Goal: Information Seeking & Learning: Find specific fact

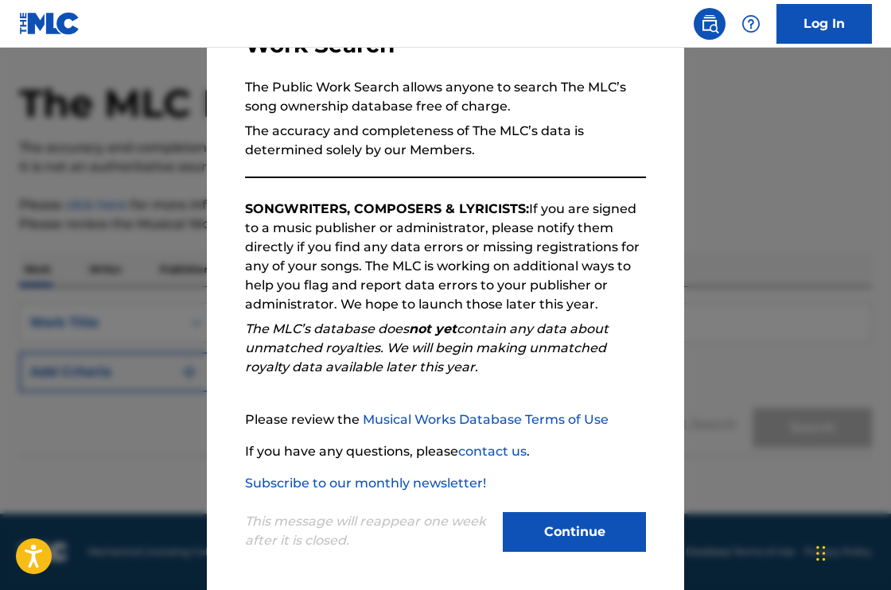
scroll to position [138, 0]
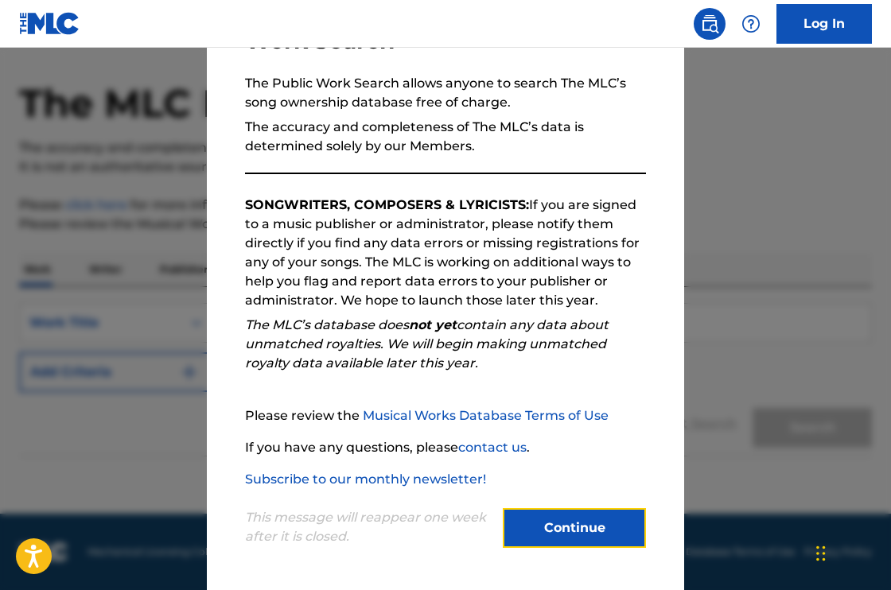
click at [564, 532] on button "Continue" at bounding box center [574, 528] width 143 height 40
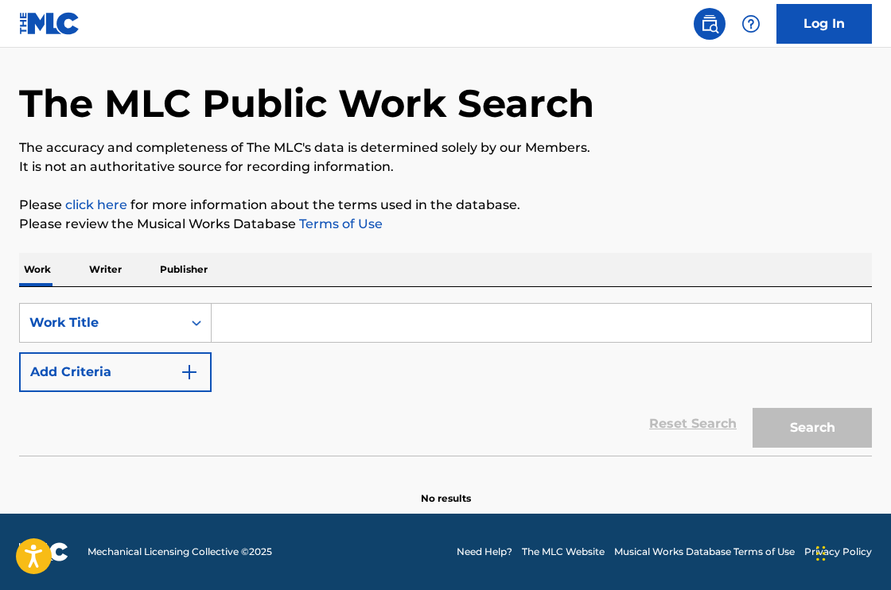
click at [288, 317] on input "Search Form" at bounding box center [542, 323] width 660 height 38
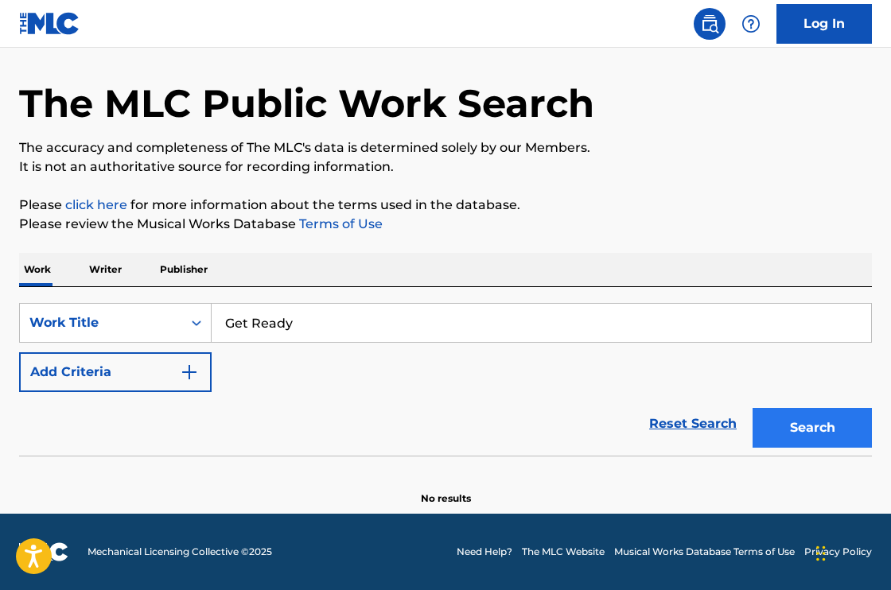
type input "Get Ready"
click at [819, 429] on button "Search" at bounding box center [812, 428] width 119 height 40
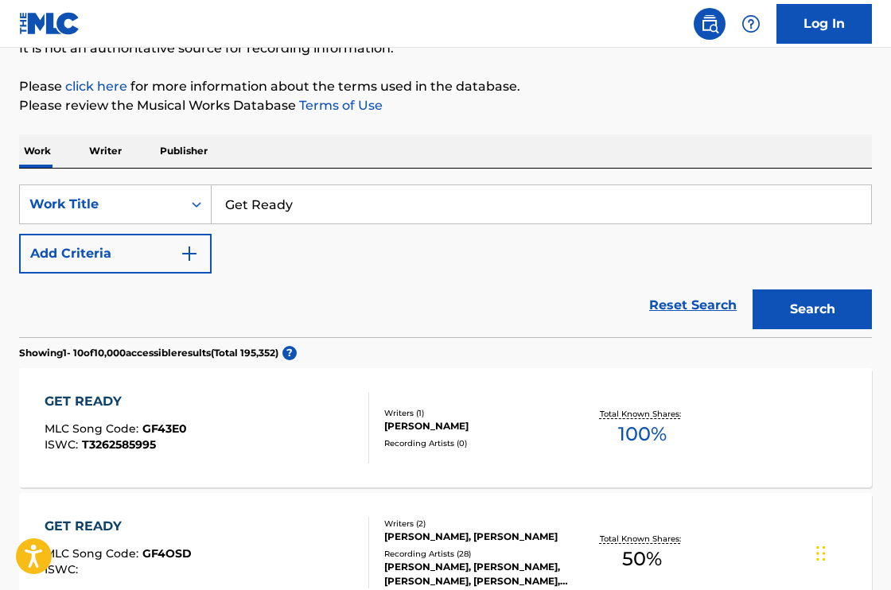
scroll to position [173, 0]
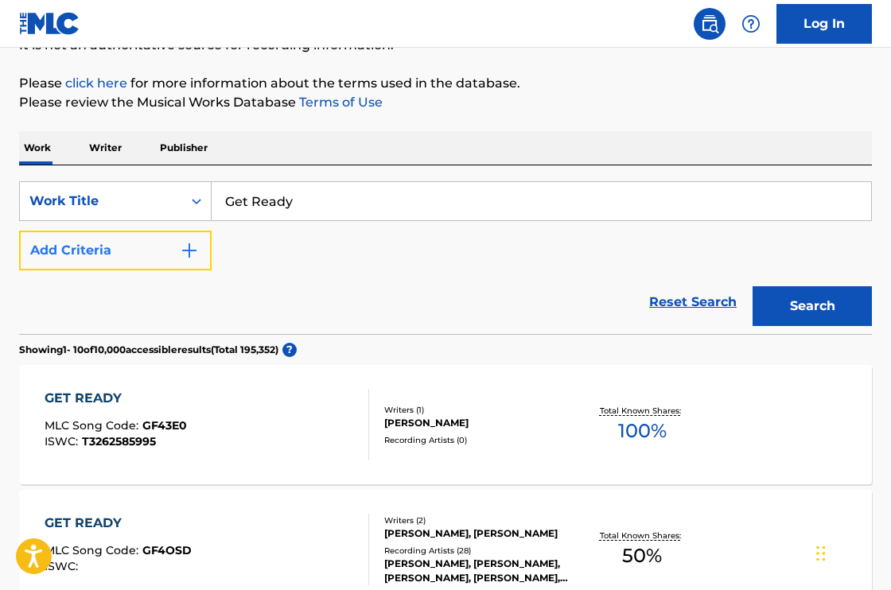
click at [191, 249] on img "Search Form" at bounding box center [189, 250] width 19 height 19
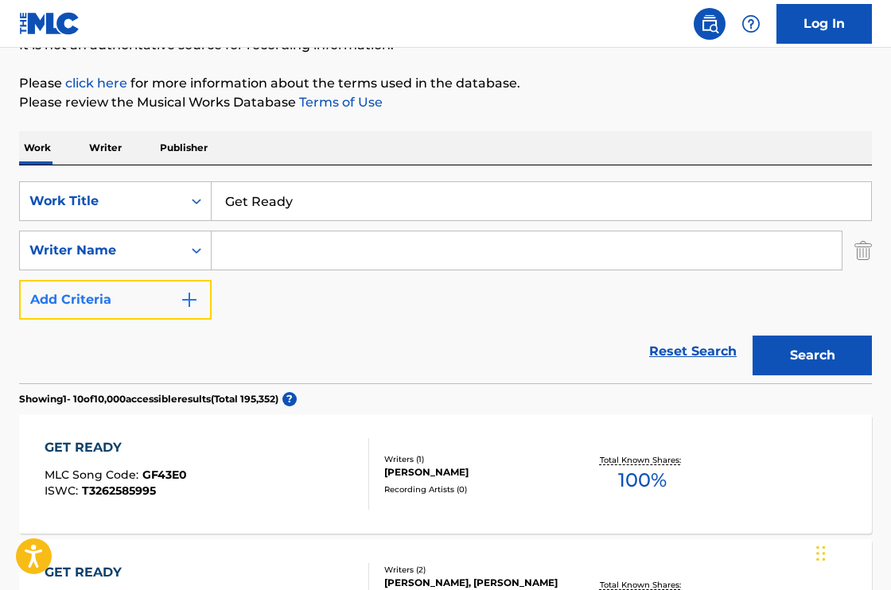
click at [189, 299] on img "Search Form" at bounding box center [189, 299] width 19 height 19
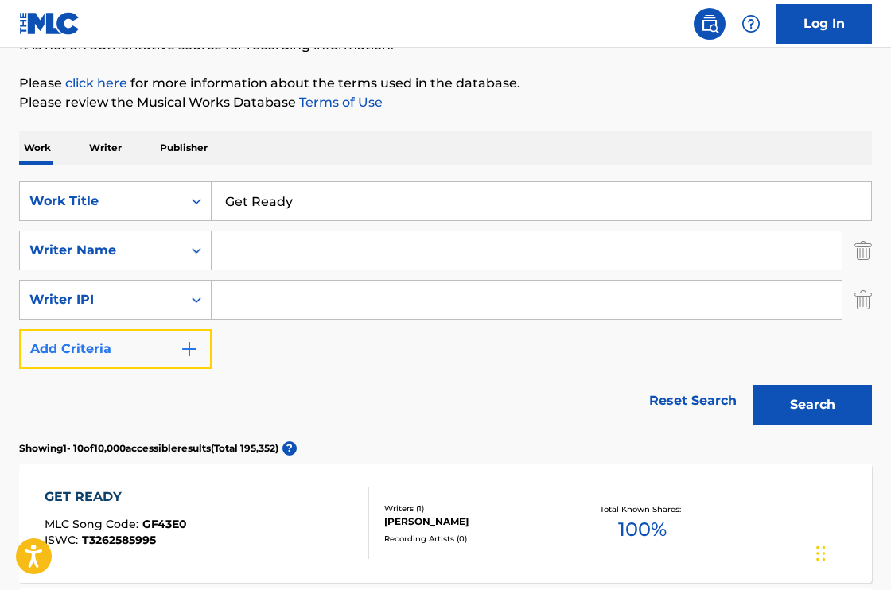
click at [193, 342] on img "Search Form" at bounding box center [189, 349] width 19 height 19
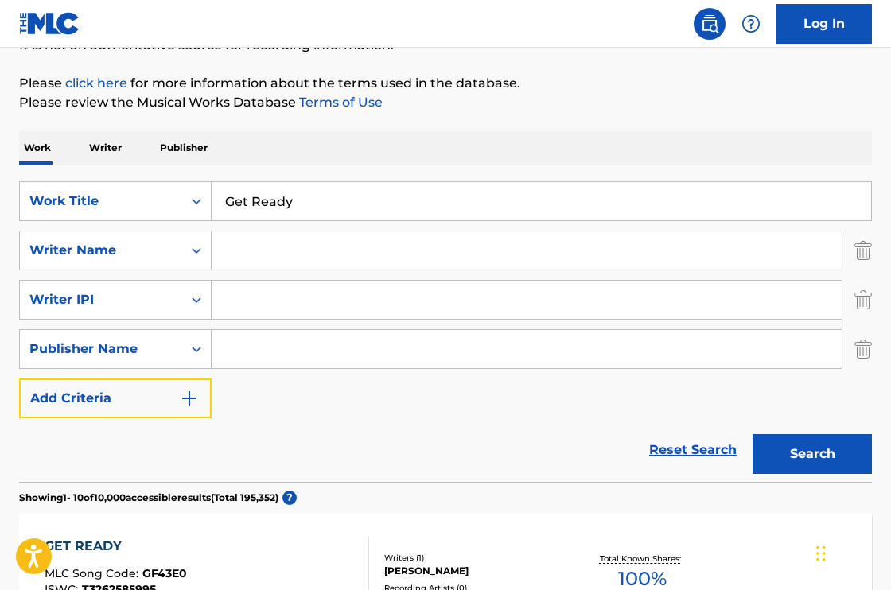
click at [189, 403] on img "Search Form" at bounding box center [189, 398] width 19 height 19
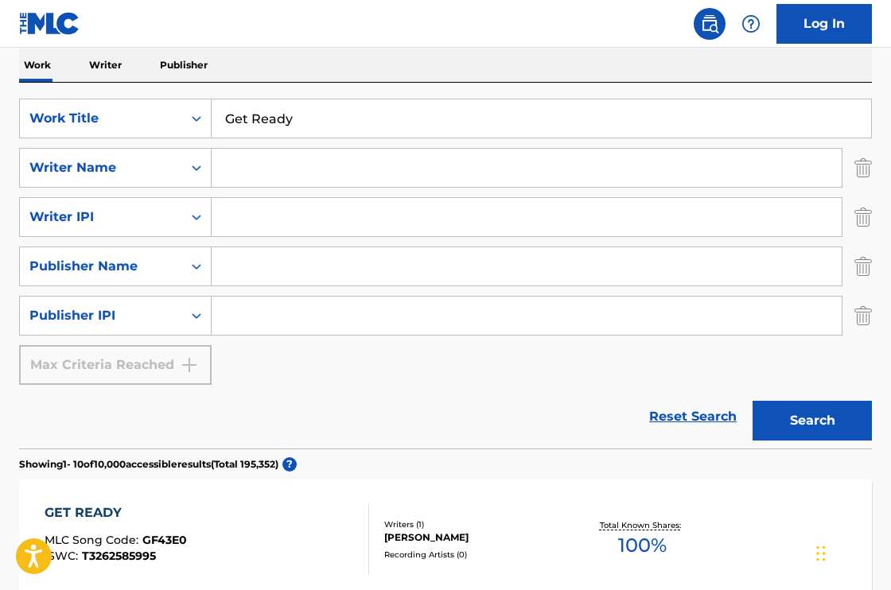
scroll to position [257, 0]
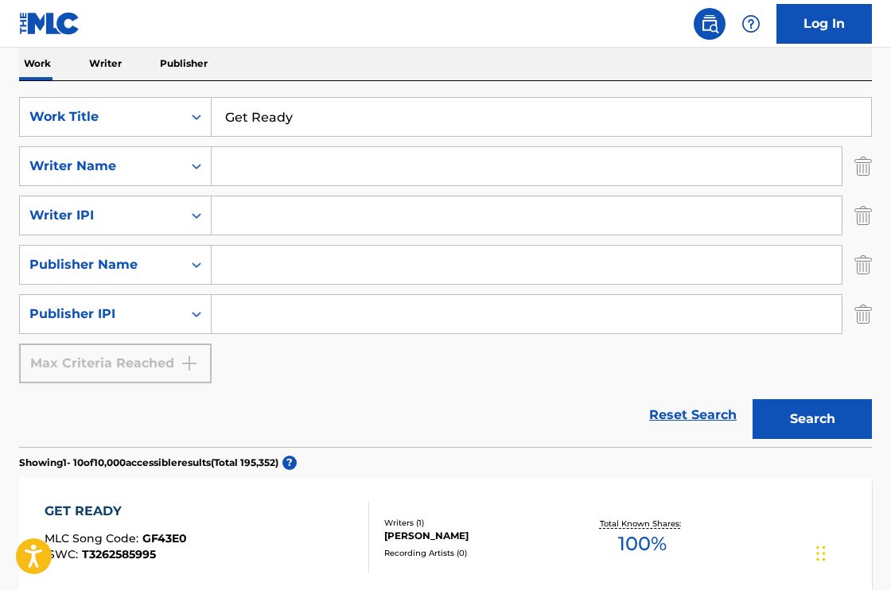
click at [286, 167] on input "Search Form" at bounding box center [527, 166] width 630 height 38
paste input "[EMAIL_ADDRESS][DOMAIN_NAME]"
type input "[EMAIL_ADDRESS][DOMAIN_NAME]"
drag, startPoint x: 415, startPoint y: 168, endPoint x: 222, endPoint y: 168, distance: 193.4
click at [222, 168] on input "[EMAIL_ADDRESS][DOMAIN_NAME]" at bounding box center [527, 166] width 630 height 38
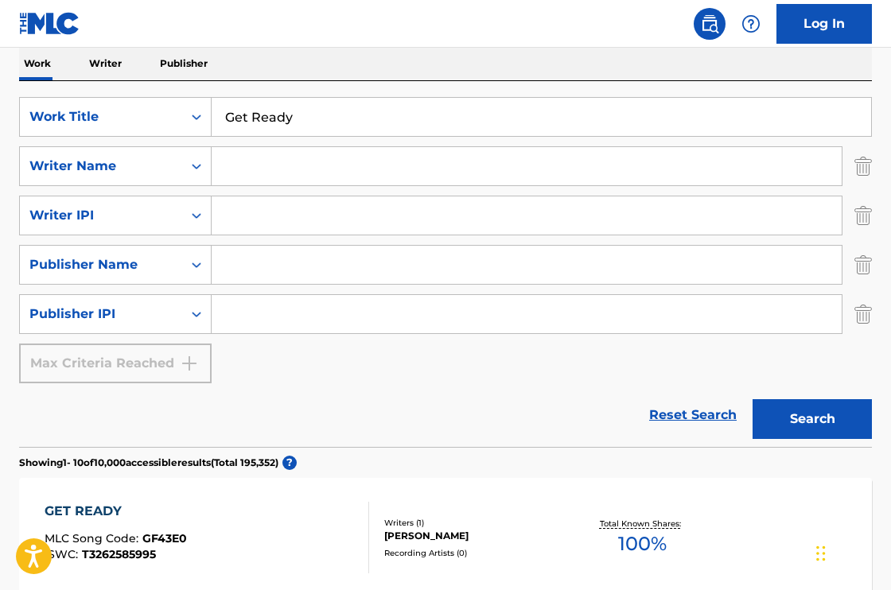
click at [261, 167] on input "Search Form" at bounding box center [527, 166] width 630 height 38
paste input "[EMAIL_ADDRESS][DOMAIN_NAME]"
type input "[EMAIL_ADDRESS][DOMAIN_NAME]"
drag, startPoint x: 423, startPoint y: 165, endPoint x: 138, endPoint y: 115, distance: 288.5
click at [220, 160] on input "[EMAIL_ADDRESS][DOMAIN_NAME]" at bounding box center [527, 166] width 630 height 38
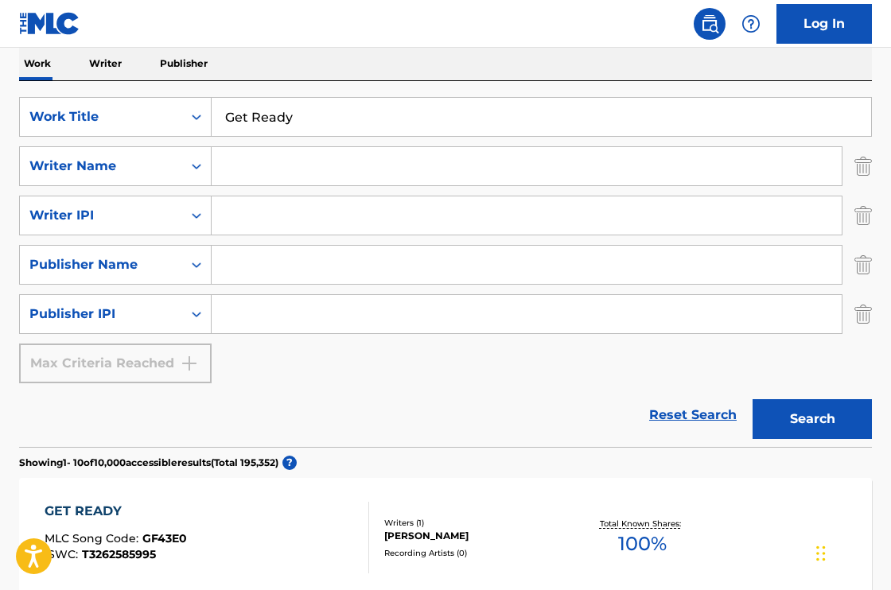
paste input "[EMAIL_ADDRESS][DOMAIN_NAME]"
drag, startPoint x: 339, startPoint y: 168, endPoint x: 213, endPoint y: 174, distance: 125.9
click at [228, 166] on input "[EMAIL_ADDRESS][DOMAIN_NAME]" at bounding box center [527, 166] width 630 height 38
type input "f"
type input "[PERSON_NAME]"
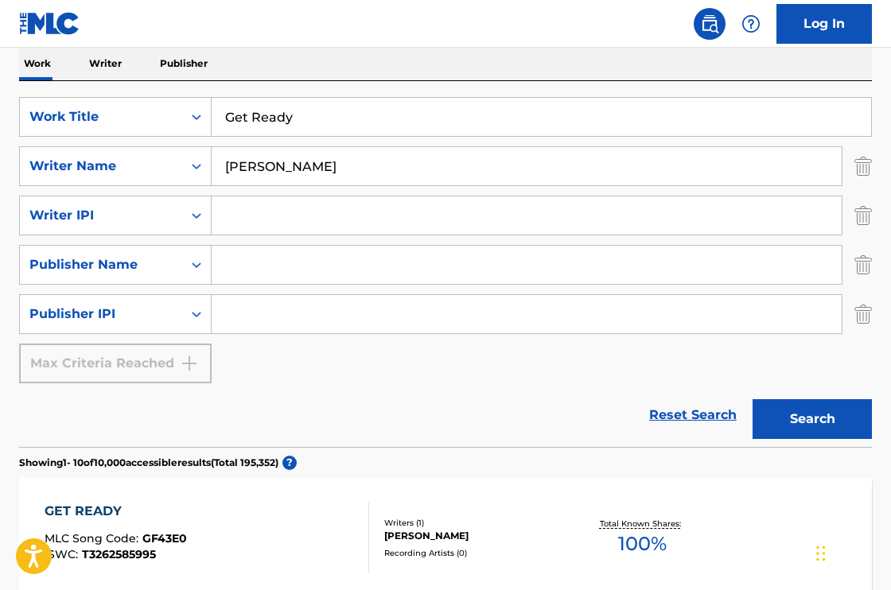
click at [753, 399] on button "Search" at bounding box center [812, 419] width 119 height 40
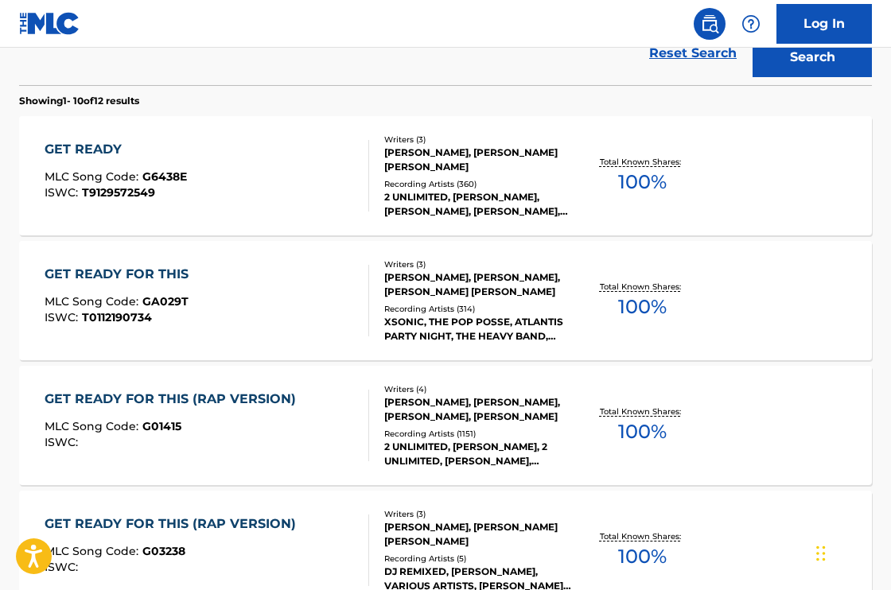
scroll to position [623, 0]
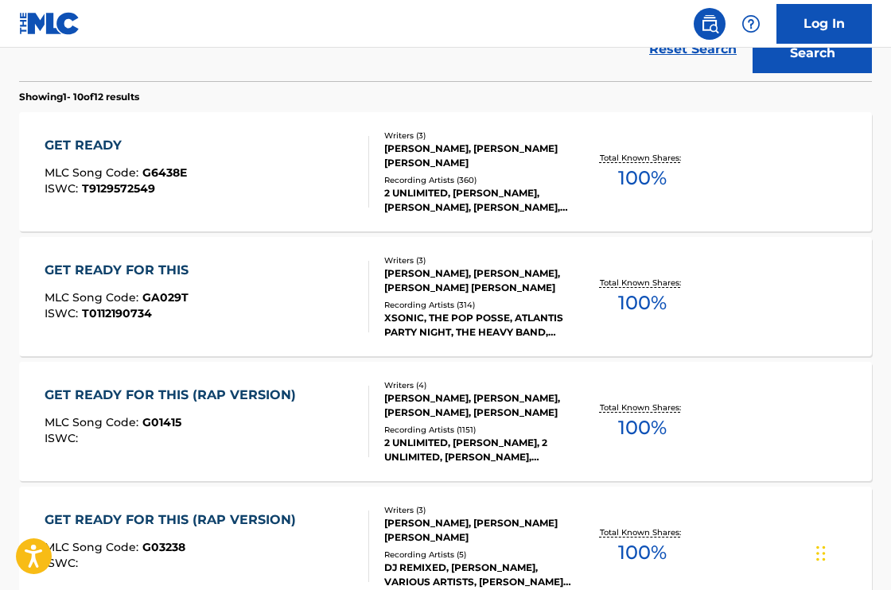
click at [465, 151] on div "[PERSON_NAME], [PERSON_NAME] [PERSON_NAME]" at bounding box center [478, 156] width 188 height 29
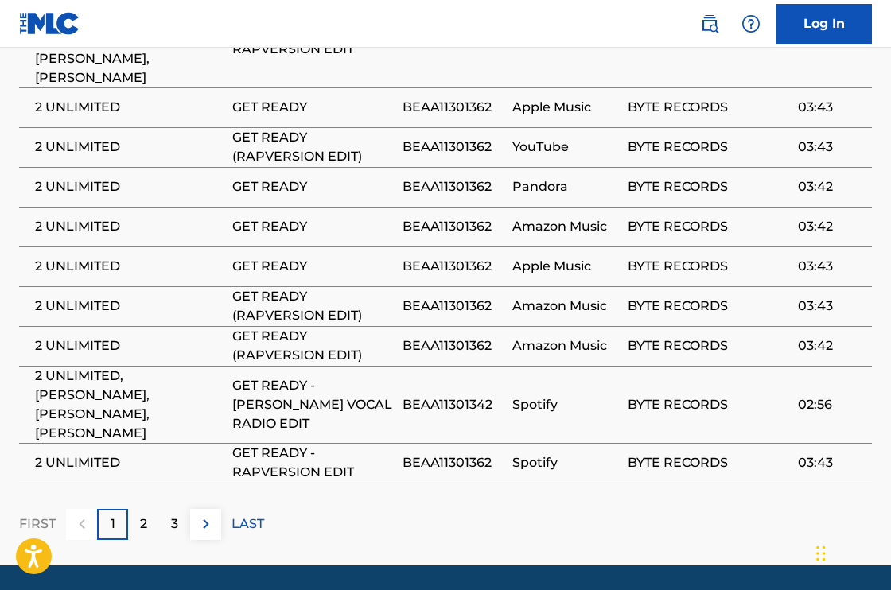
scroll to position [1742, 0]
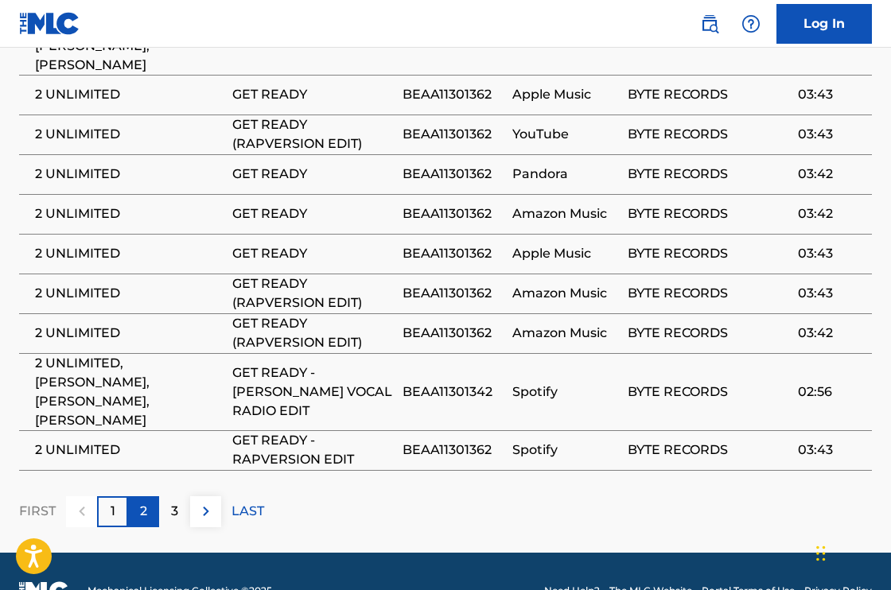
click at [149, 497] on div "2" at bounding box center [143, 512] width 31 height 31
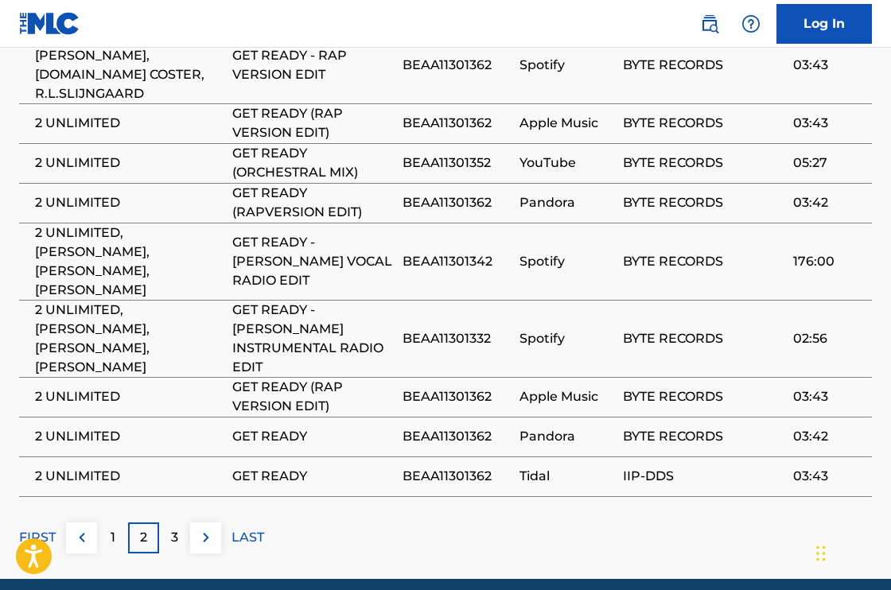
scroll to position [1760, 0]
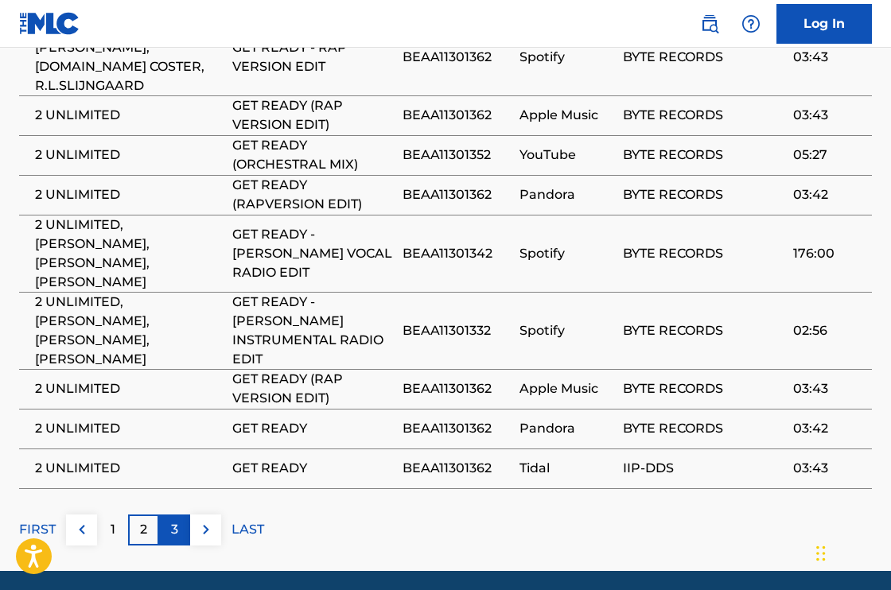
click at [175, 520] on p "3" at bounding box center [174, 529] width 7 height 19
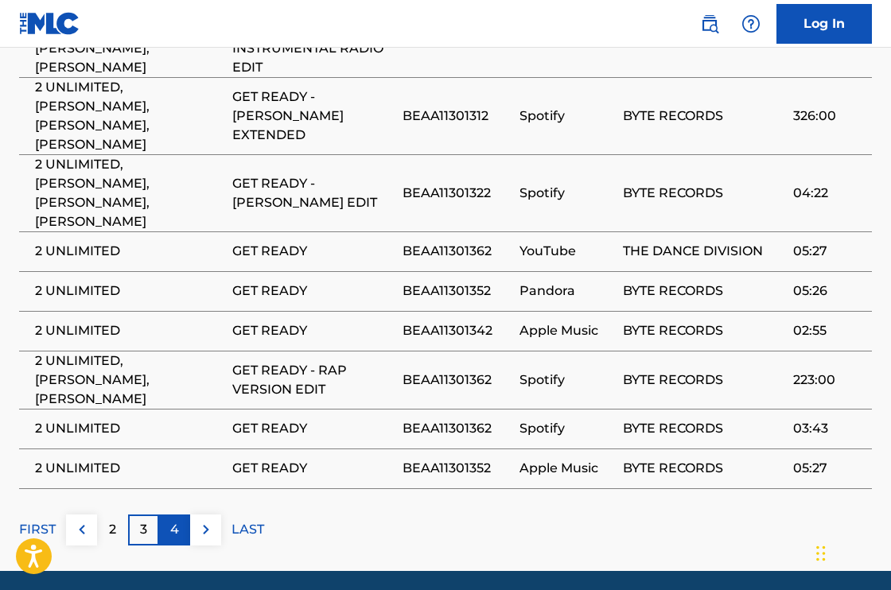
click at [173, 520] on p "4" at bounding box center [174, 529] width 9 height 19
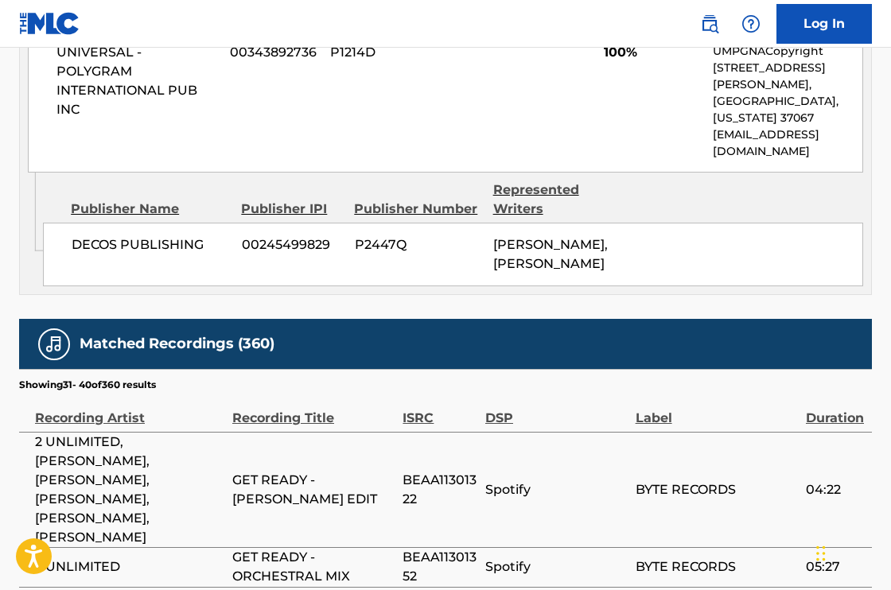
scroll to position [1742, 0]
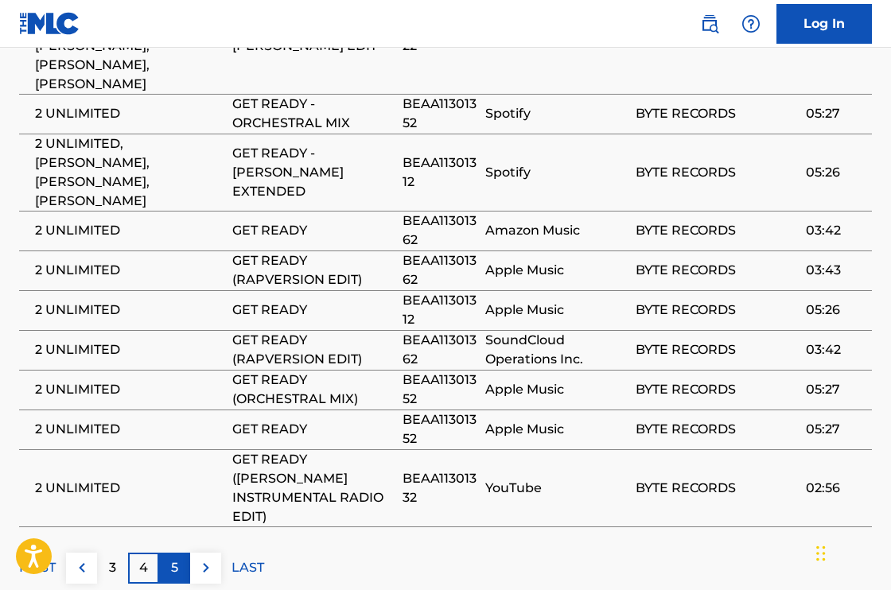
click at [184, 553] on div "5" at bounding box center [174, 568] width 31 height 31
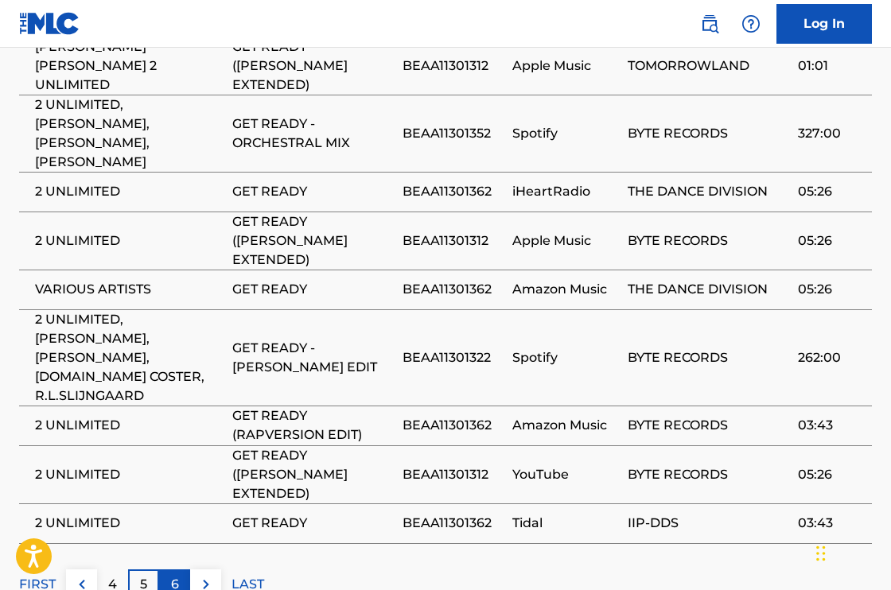
click at [181, 570] on div "6" at bounding box center [174, 585] width 31 height 31
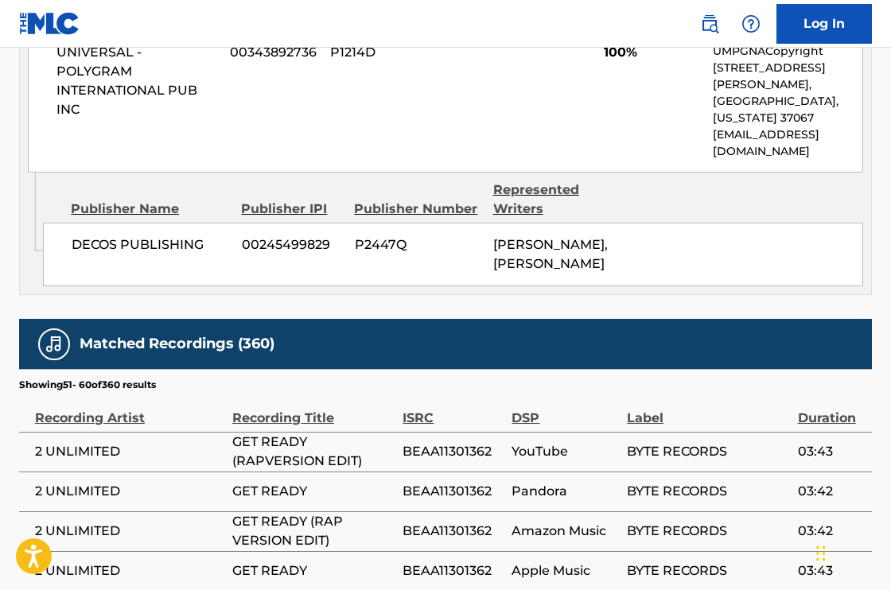
scroll to position [1724, 0]
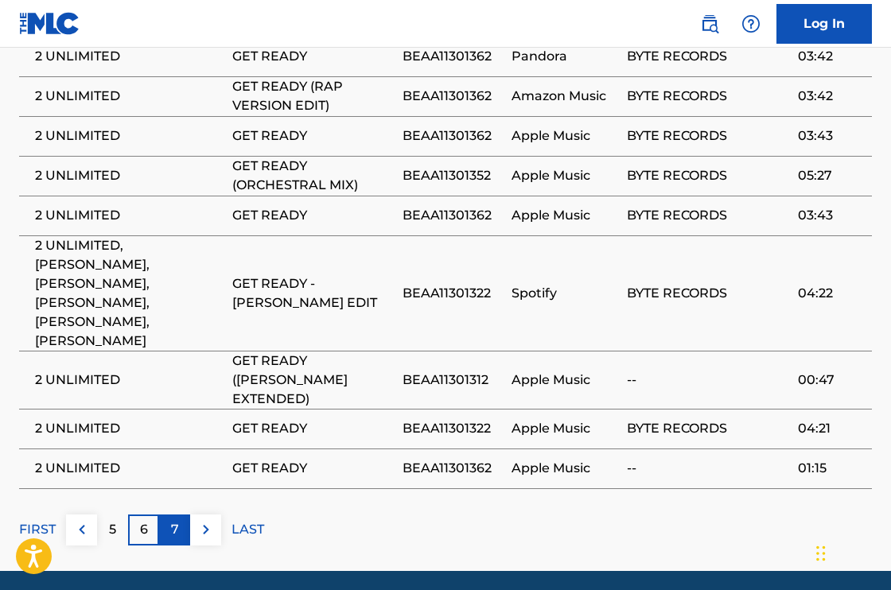
click at [183, 515] on div "7" at bounding box center [174, 530] width 31 height 31
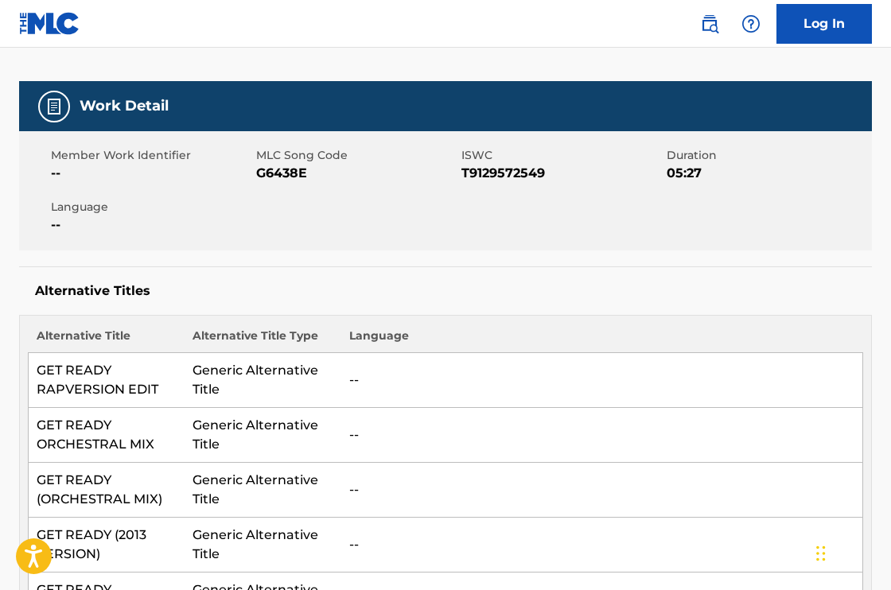
scroll to position [197, 0]
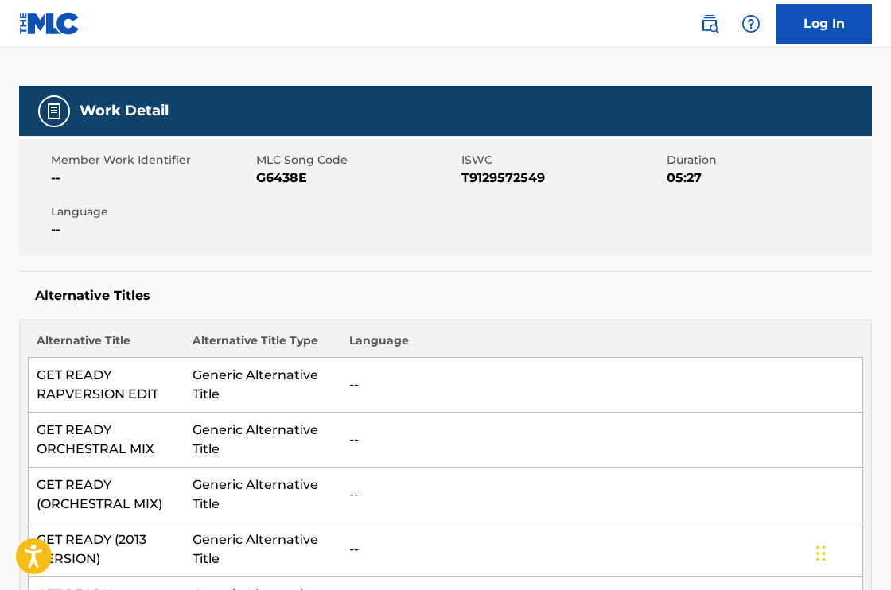
click at [57, 29] on img at bounding box center [49, 23] width 61 height 23
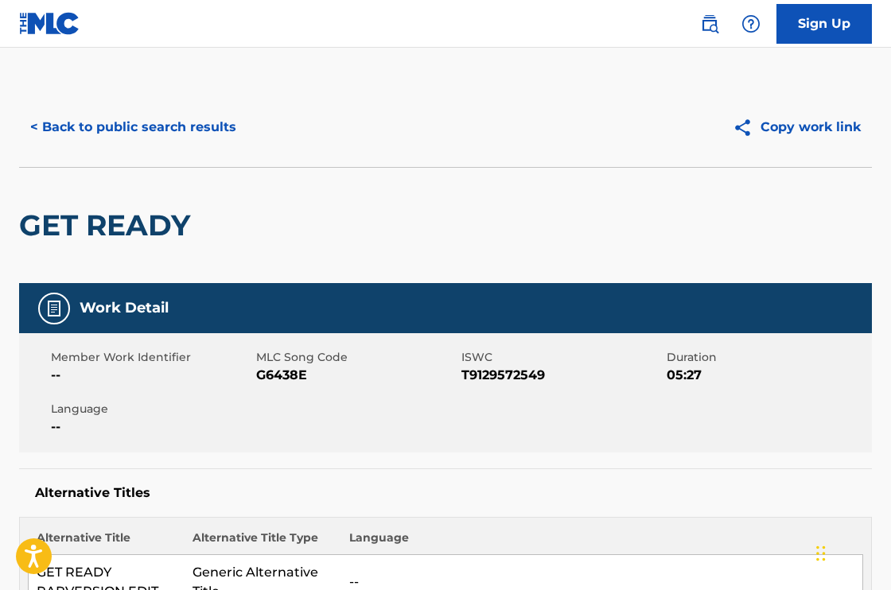
scroll to position [10, 0]
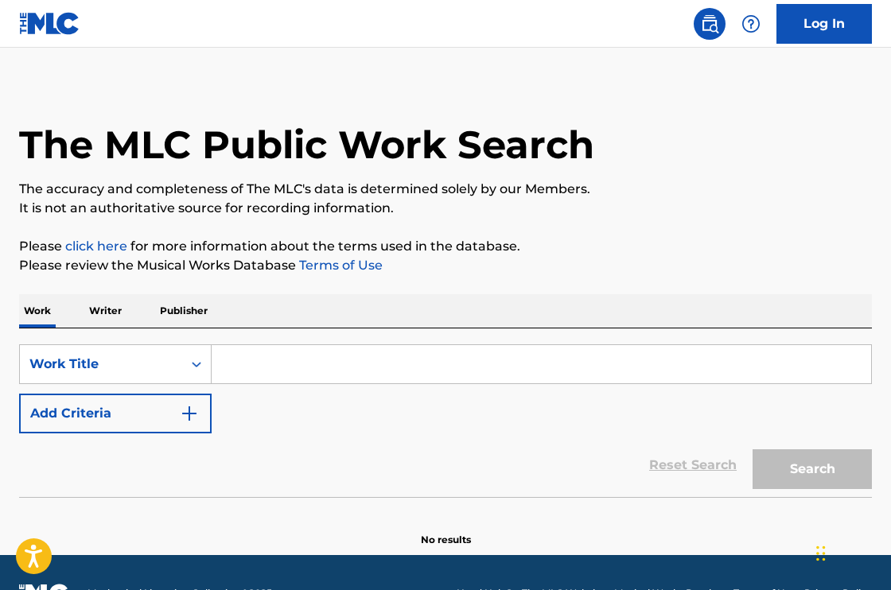
click at [251, 367] on input "Search Form" at bounding box center [542, 364] width 660 height 38
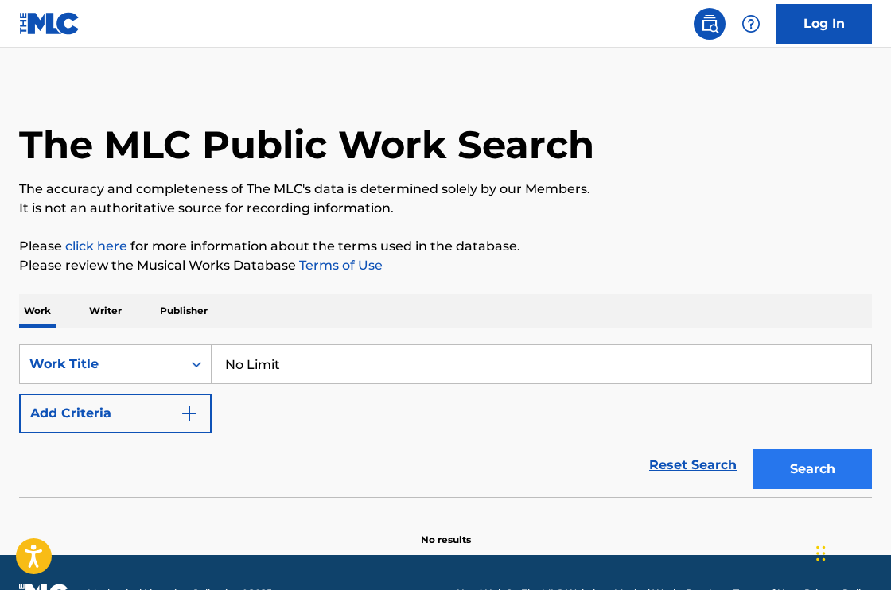
type input "No Limit"
click at [797, 469] on button "Search" at bounding box center [812, 470] width 119 height 40
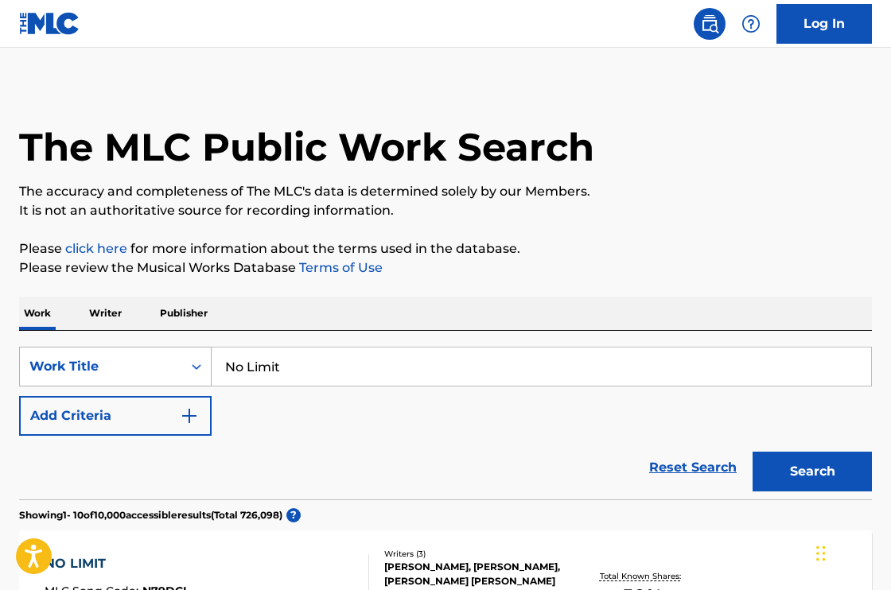
scroll to position [0, 0]
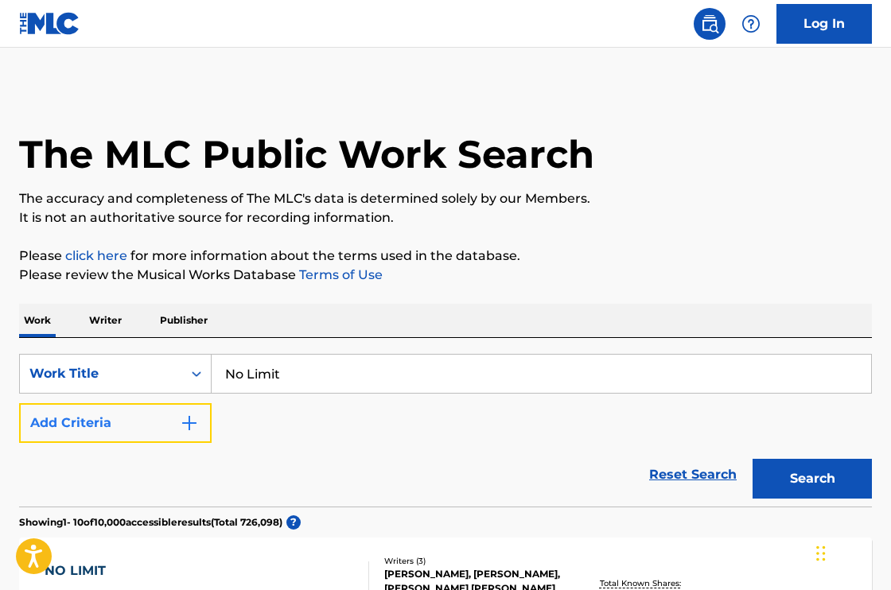
click at [189, 423] on img "Search Form" at bounding box center [189, 423] width 19 height 19
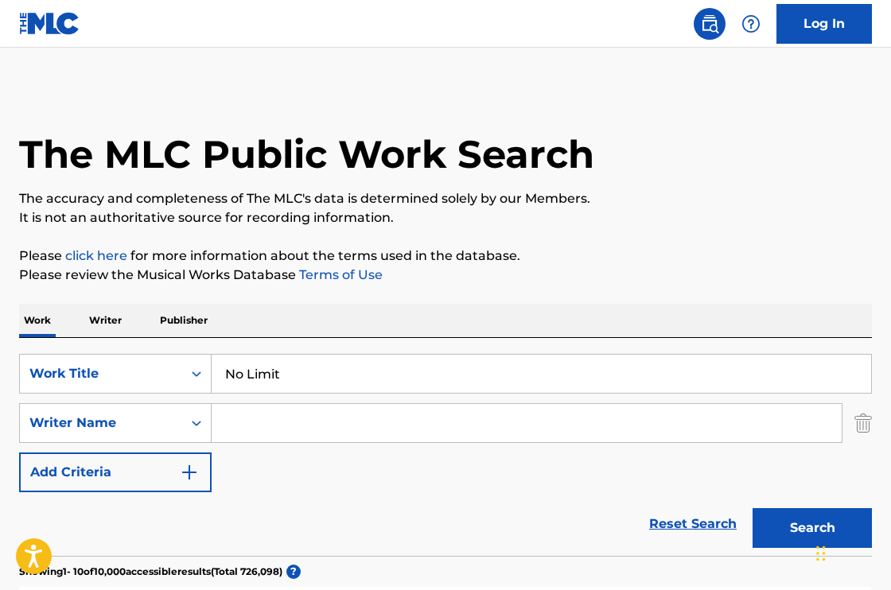
click at [263, 418] on input "Search Form" at bounding box center [527, 423] width 630 height 38
click at [753, 508] on button "Search" at bounding box center [812, 528] width 119 height 40
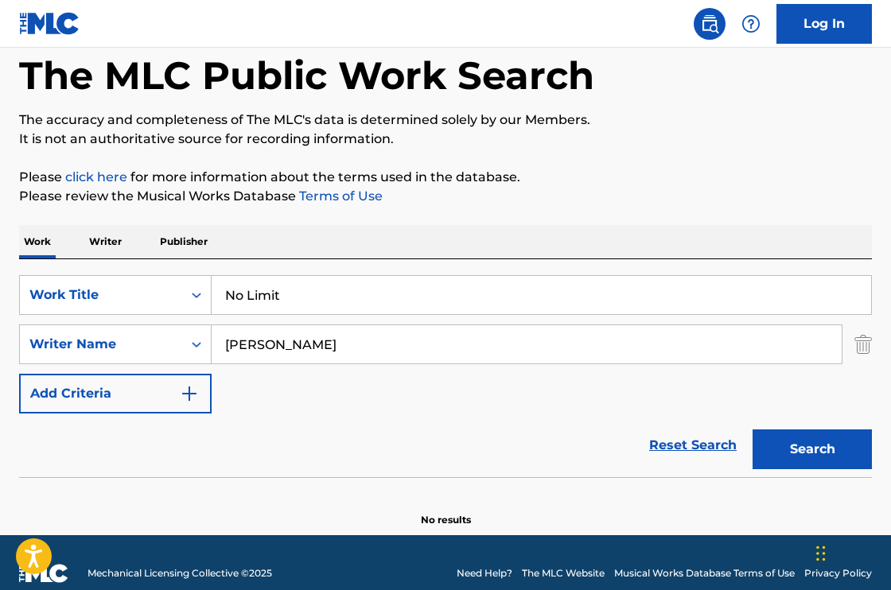
scroll to position [100, 0]
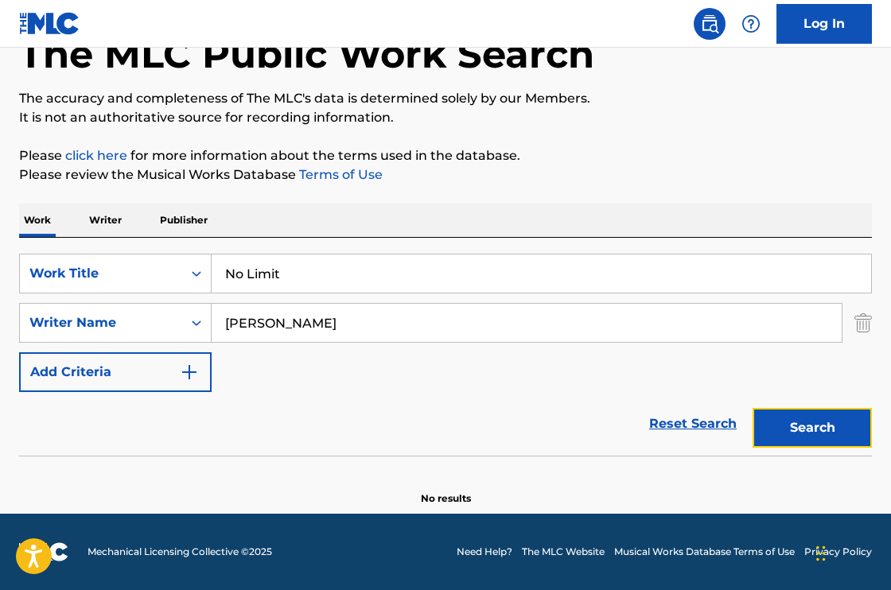
click at [819, 419] on button "Search" at bounding box center [812, 428] width 119 height 40
click at [365, 328] on input "jean-paul de costa" at bounding box center [527, 323] width 630 height 38
type input "[PERSON_NAME]"
click at [753, 408] on button "Search" at bounding box center [812, 428] width 119 height 40
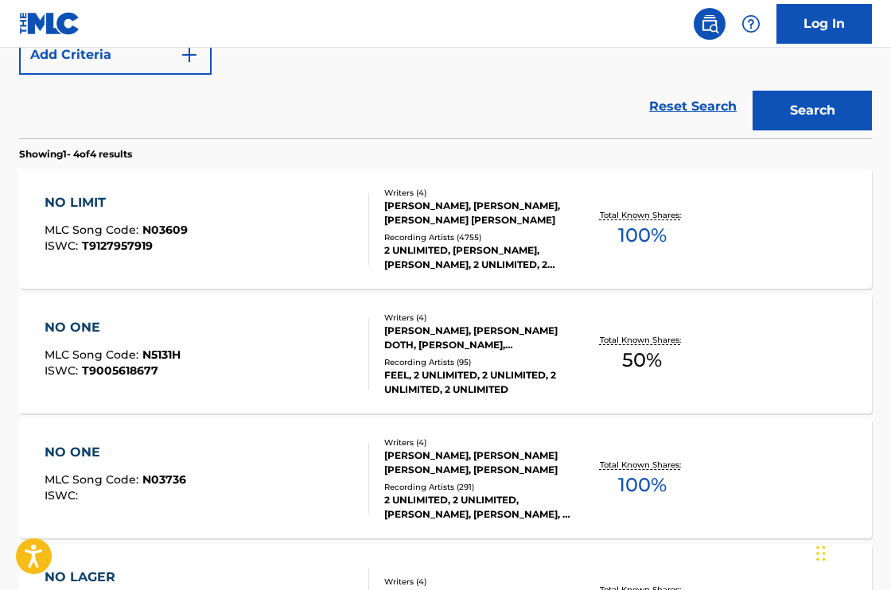
scroll to position [419, 0]
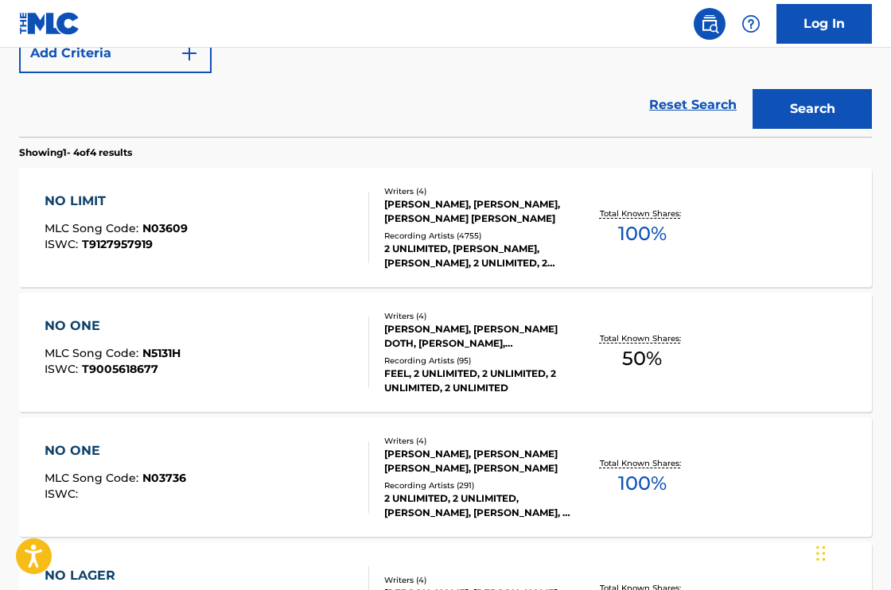
click at [531, 230] on div "Recording Artists ( 4755 )" at bounding box center [478, 236] width 188 height 12
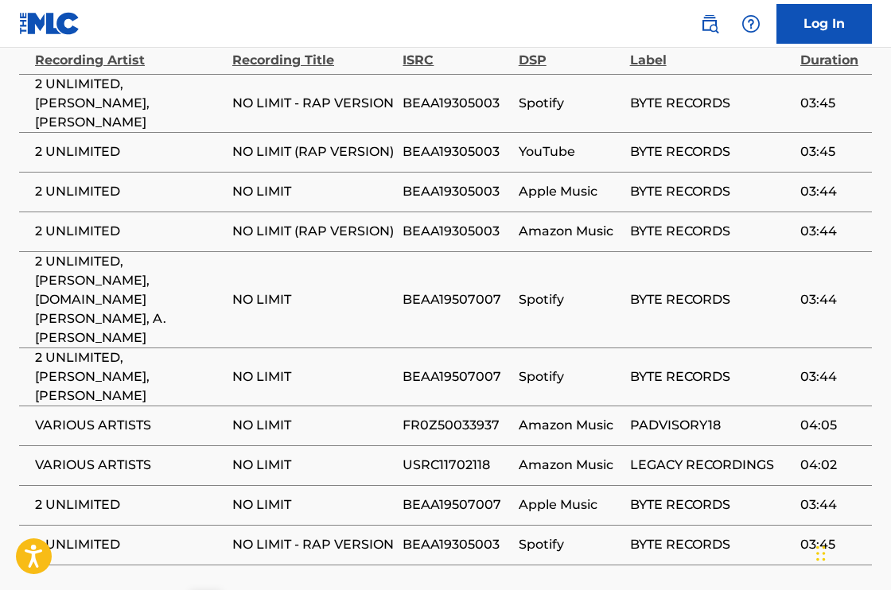
scroll to position [2148, 0]
